Goal: Information Seeking & Learning: Learn about a topic

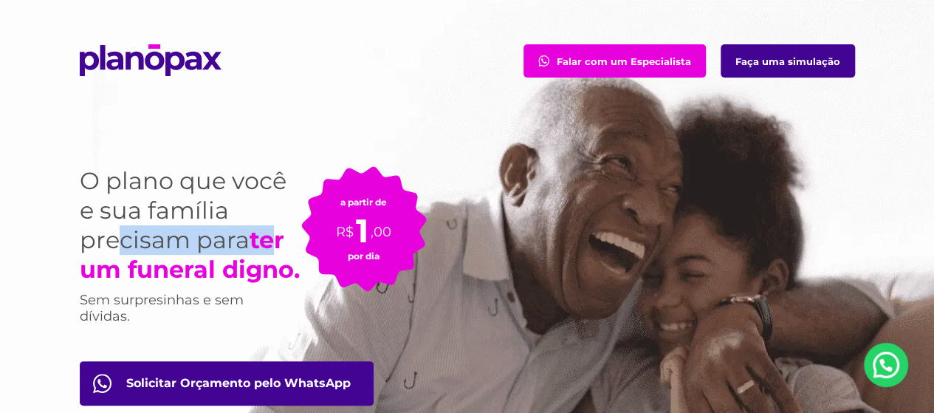
drag, startPoint x: 122, startPoint y: 246, endPoint x: 277, endPoint y: 247, distance: 155.0
click at [277, 247] on h1 "O plano que você e sua família precisam para ter um funeral digno." at bounding box center [190, 225] width 221 height 118
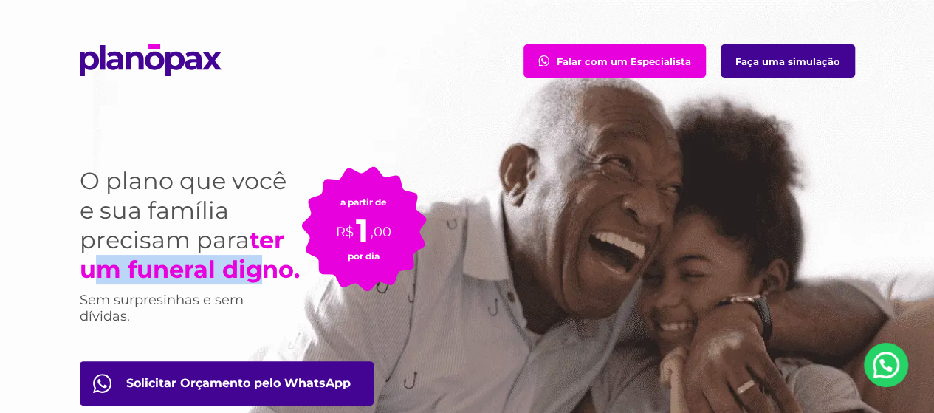
drag, startPoint x: 94, startPoint y: 271, endPoint x: 263, endPoint y: 268, distance: 169.0
click at [263, 268] on strong "ter um funeral digno." at bounding box center [190, 254] width 220 height 58
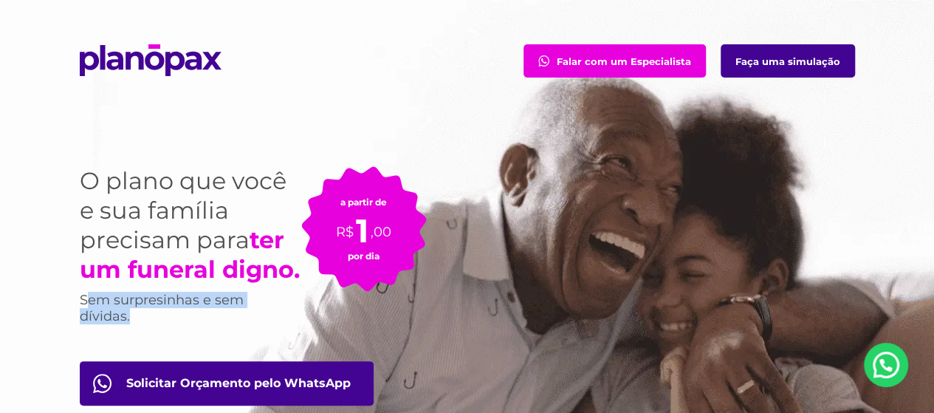
drag, startPoint x: 87, startPoint y: 297, endPoint x: 133, endPoint y: 323, distance: 52.2
click at [132, 323] on p "Sem surpresinhas e sem dívidas." at bounding box center [176, 308] width 192 height 32
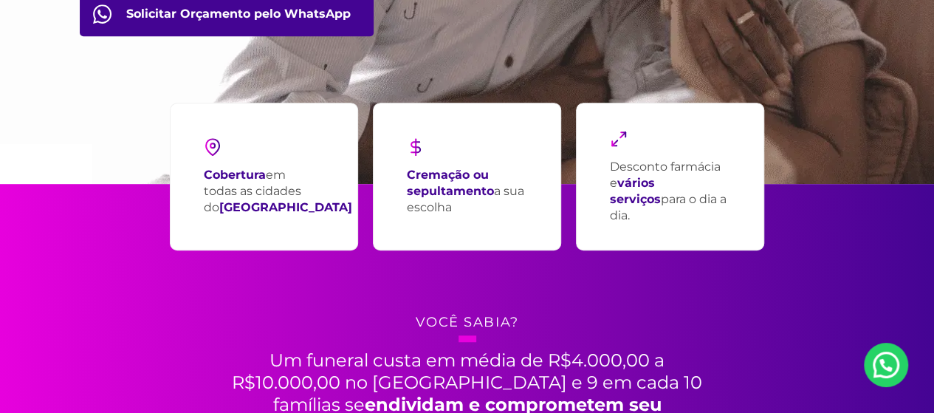
scroll to position [590, 0]
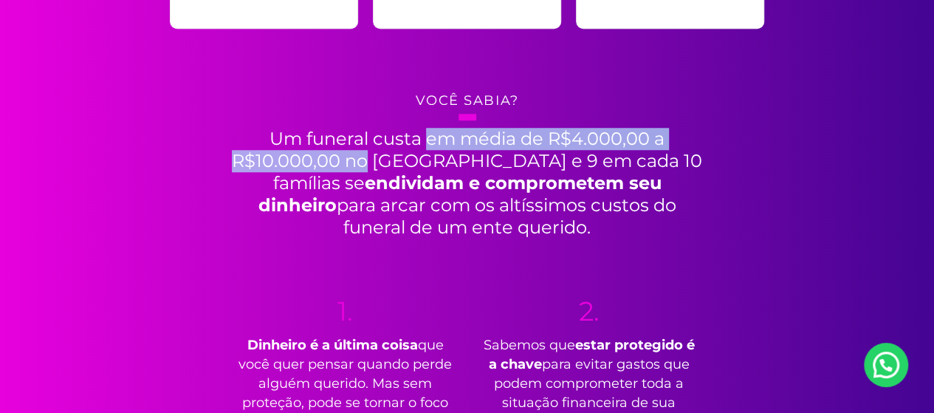
drag, startPoint x: 275, startPoint y: 135, endPoint x: 649, endPoint y: 148, distance: 375.1
click at [649, 148] on h2 "Um funeral custa em média de R$4.000,00 a R$10.000,00 no [GEOGRAPHIC_DATA] e 9 …" at bounding box center [467, 176] width 480 height 125
drag, startPoint x: 275, startPoint y: 155, endPoint x: 651, endPoint y: 168, distance: 375.9
click at [651, 168] on h2 "Um funeral custa em média de R$4.000,00 a R$10.000,00 no [GEOGRAPHIC_DATA] e 9 …" at bounding box center [467, 176] width 480 height 125
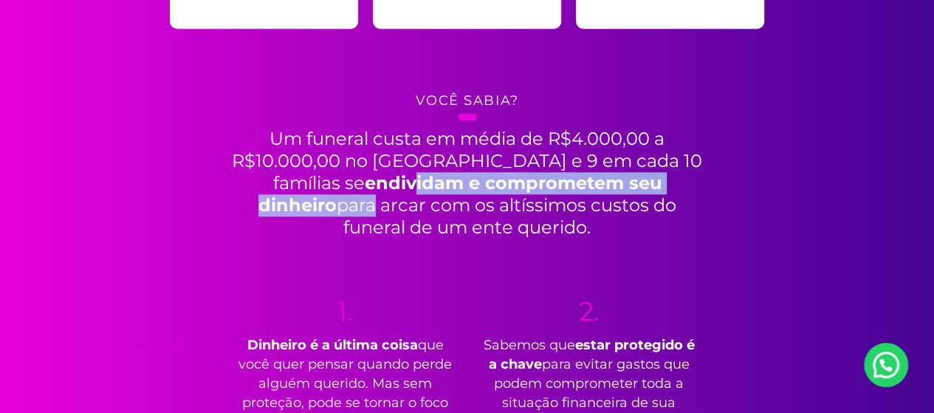
drag, startPoint x: 277, startPoint y: 185, endPoint x: 644, endPoint y: 187, distance: 366.1
click at [644, 187] on h2 "Um funeral custa em média de R$4.000,00 a R$10.000,00 no [GEOGRAPHIC_DATA] e 9 …" at bounding box center [467, 176] width 480 height 125
